Goal: Task Accomplishment & Management: Manage account settings

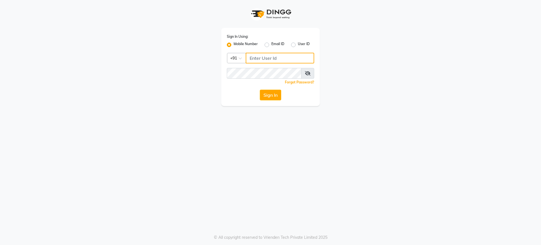
type input "9737504300"
click at [270, 86] on div "Sign In Using: Mobile Number Email ID User ID Country Code × [PHONE_NUMBER] Rem…" at bounding box center [270, 67] width 99 height 78
click at [269, 95] on button "Sign In" at bounding box center [270, 95] width 21 height 11
